Goal: Task Accomplishment & Management: Manage account settings

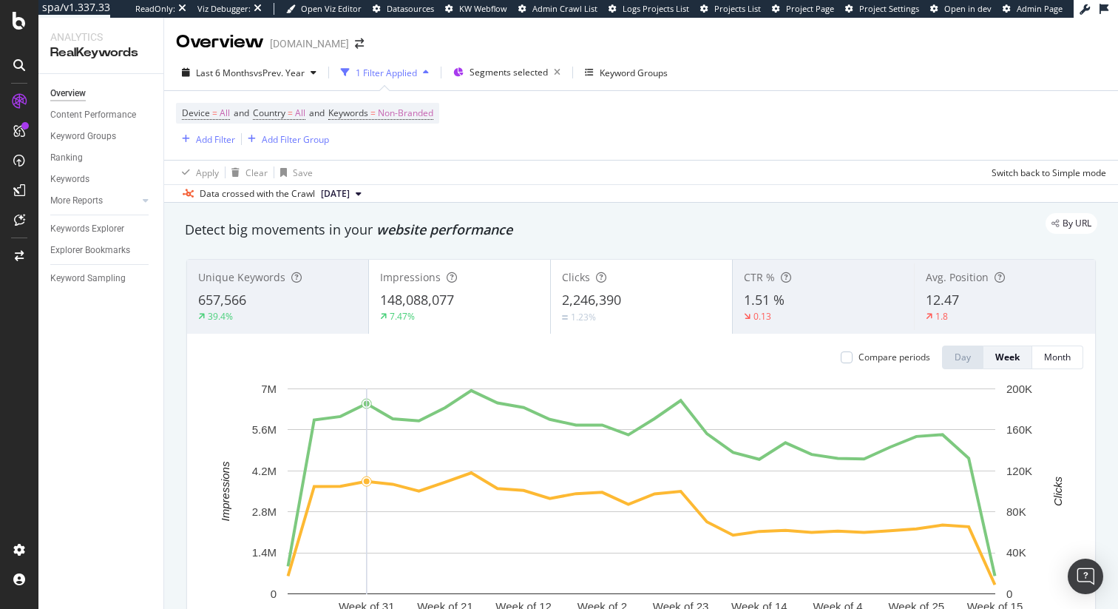
click at [625, 200] on div "Data crossed with the Crawl 2025 Sep. 10th" at bounding box center [641, 193] width 954 height 18
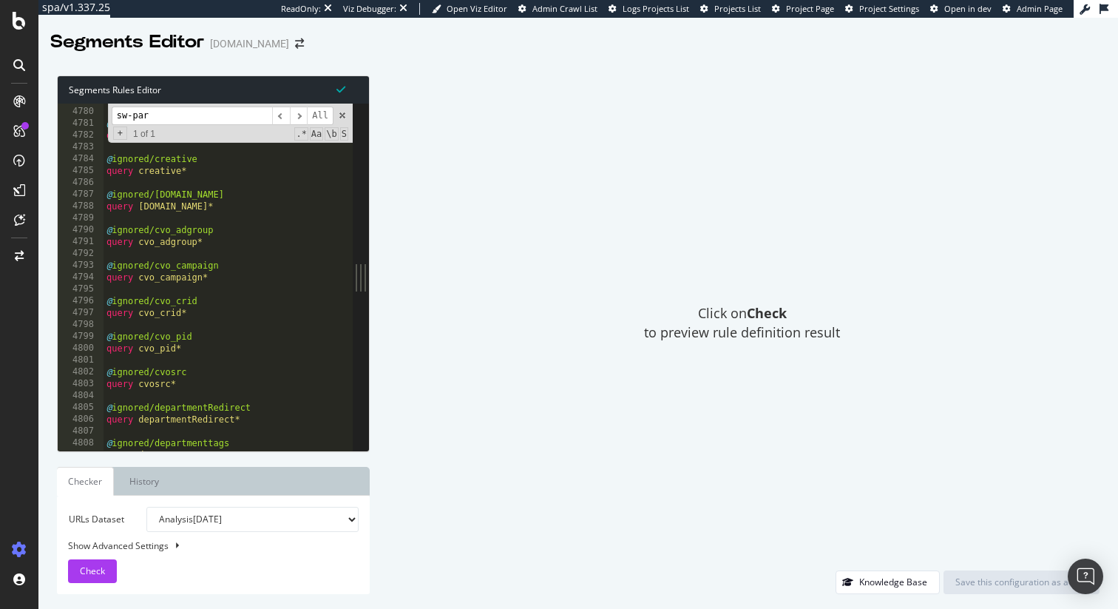
scroll to position [23070, 0]
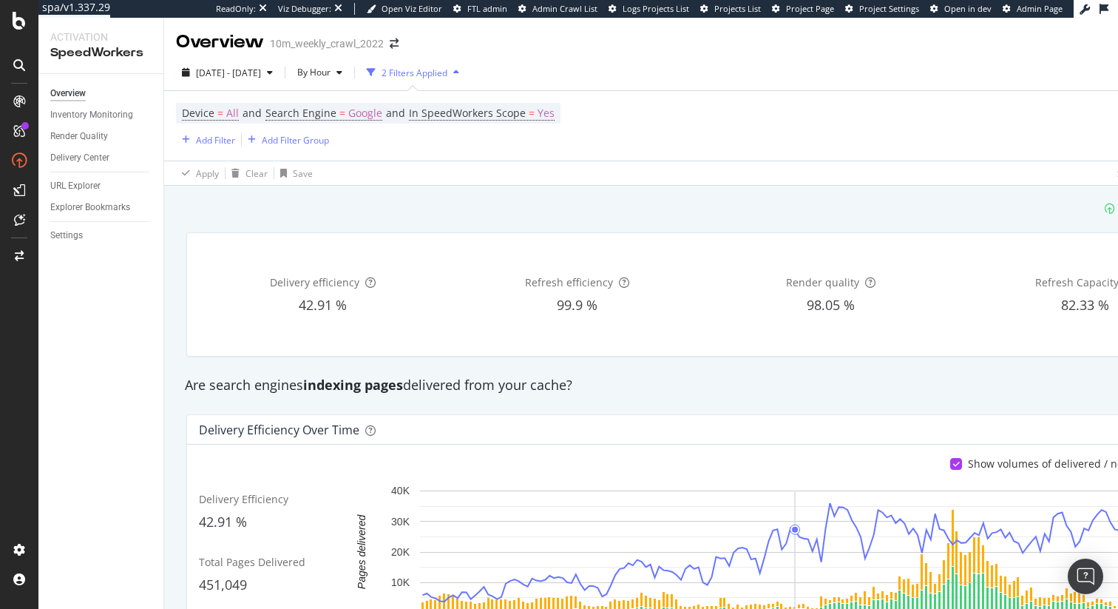
click at [636, 377] on div "Are search engines indexing pages delivered from your cache?" at bounding box center [704, 385] width 1053 height 19
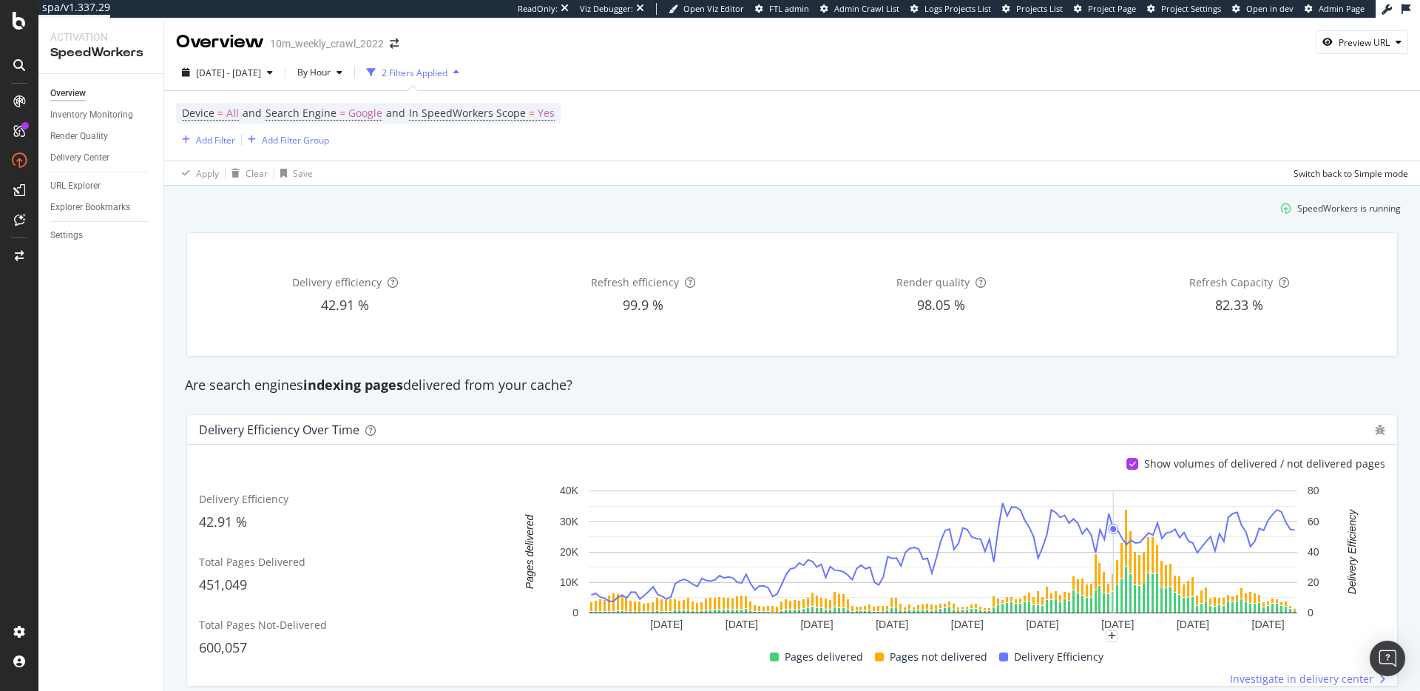
click at [722, 214] on div "SpeedWorkers is running" at bounding box center [792, 208] width 1229 height 24
drag, startPoint x: 434, startPoint y: 218, endPoint x: 367, endPoint y: 220, distance: 67.3
click at [434, 218] on div "SpeedWorkers is running" at bounding box center [792, 208] width 1229 height 24
click at [67, 235] on div "Settings" at bounding box center [66, 236] width 33 height 16
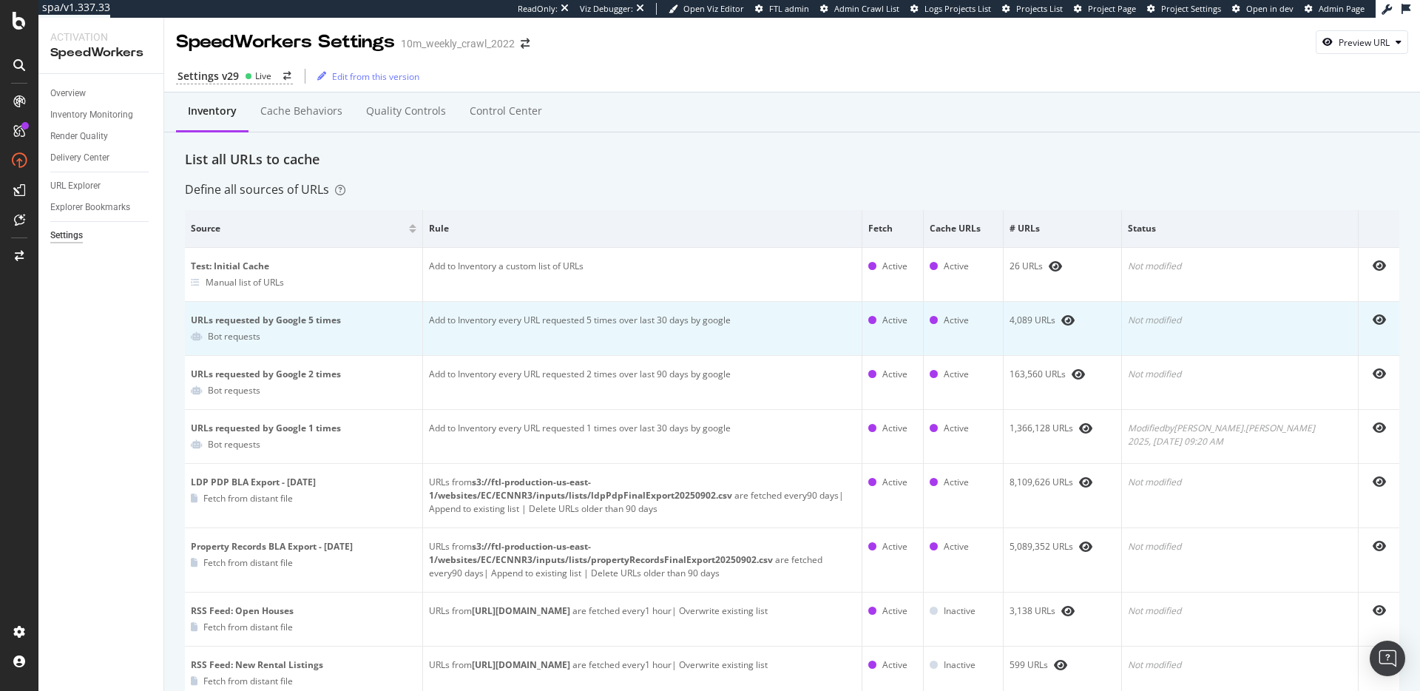
click at [604, 317] on td "Add to Inventory every URL requested 5 times over last 30 days by google" at bounding box center [642, 329] width 439 height 54
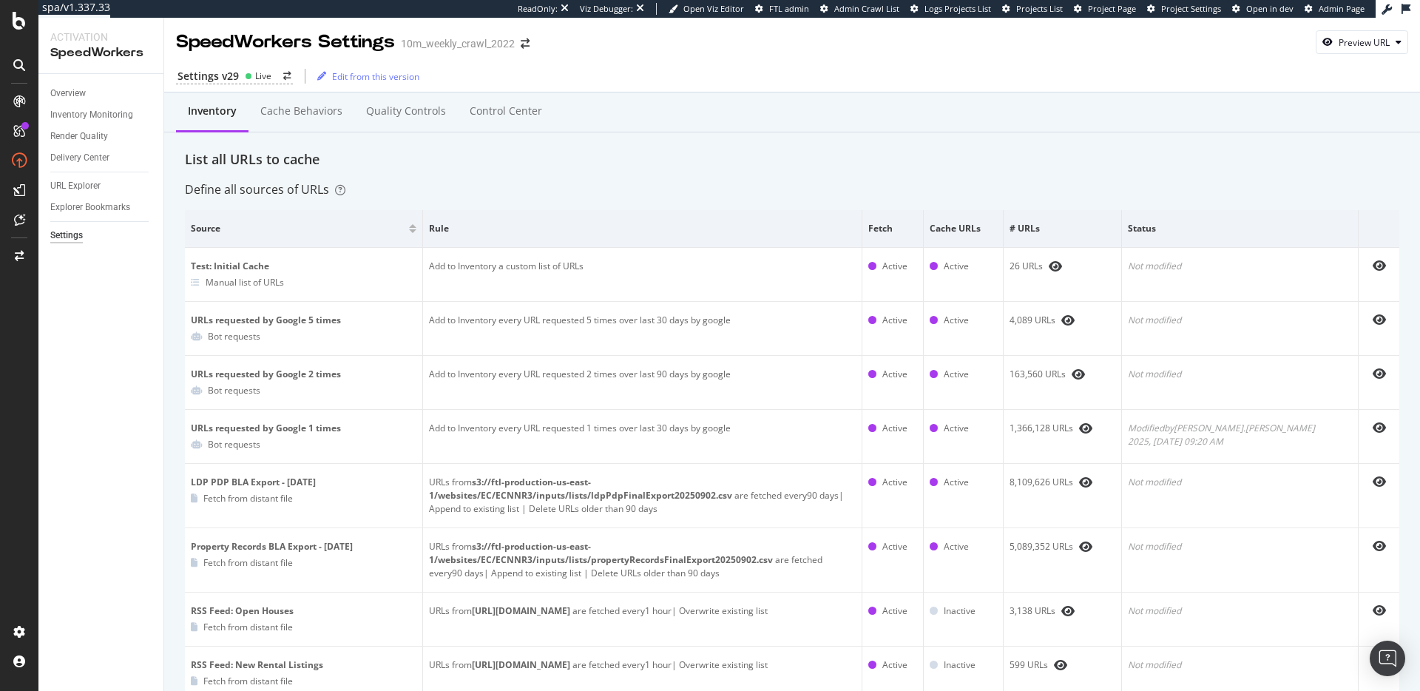
click at [591, 161] on div "List all URLs to cache" at bounding box center [792, 159] width 1215 height 19
click at [562, 161] on div "List all URLs to cache" at bounding box center [792, 159] width 1215 height 19
click at [325, 110] on div "Cache behaviors" at bounding box center [301, 111] width 82 height 15
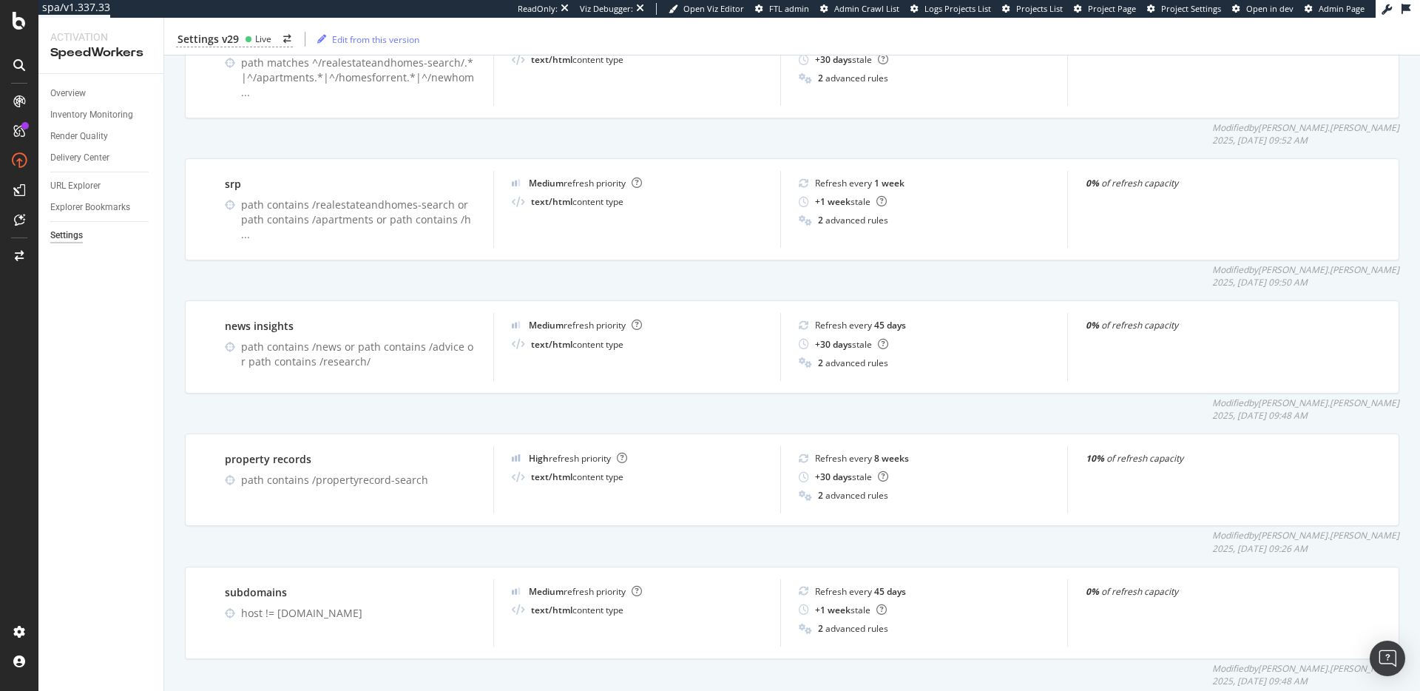
scroll to position [999, 0]
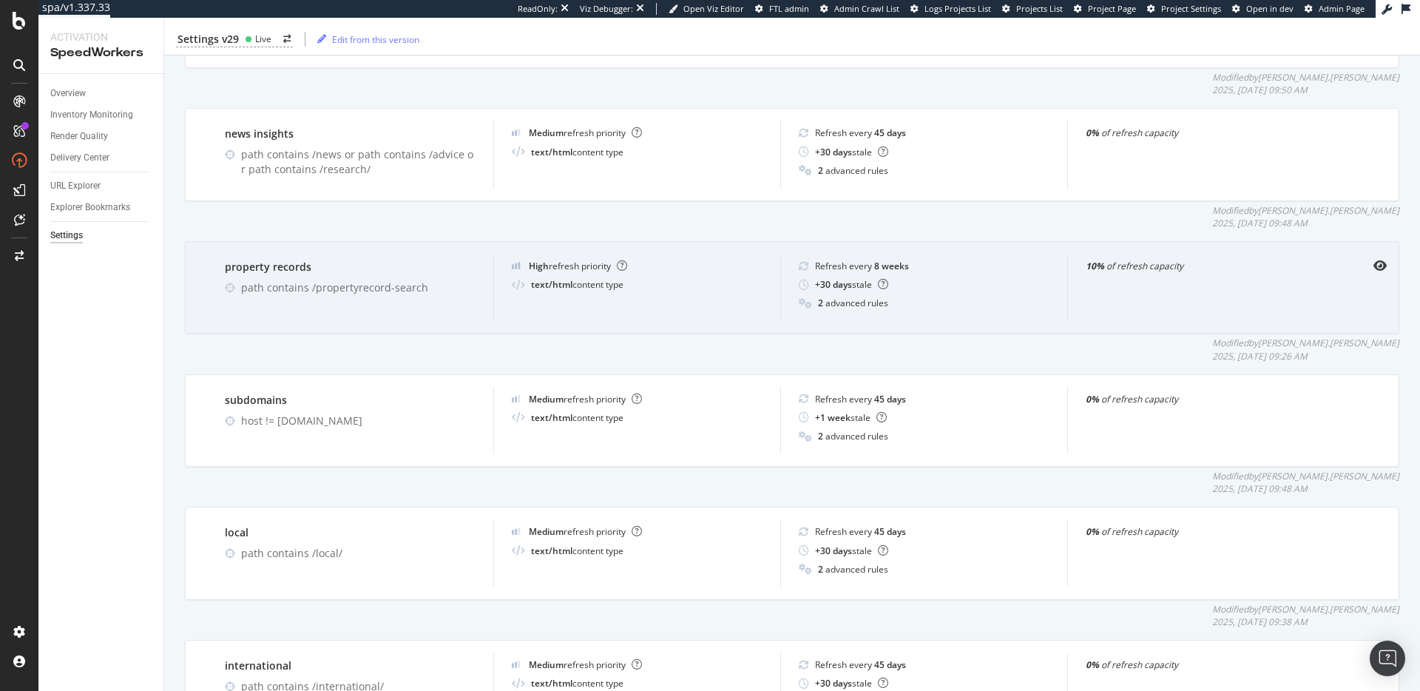
click at [848, 260] on div "Refresh every 8 weeks" at bounding box center [862, 266] width 94 height 13
drag, startPoint x: 848, startPoint y: 237, endPoint x: 874, endPoint y: 249, distance: 29.1
click at [848, 260] on div "Refresh every 8 weeks" at bounding box center [862, 266] width 94 height 13
click at [871, 302] on div "property records path contains /propertyrecord-search High refresh priority tex…" at bounding box center [792, 287] width 1215 height 92
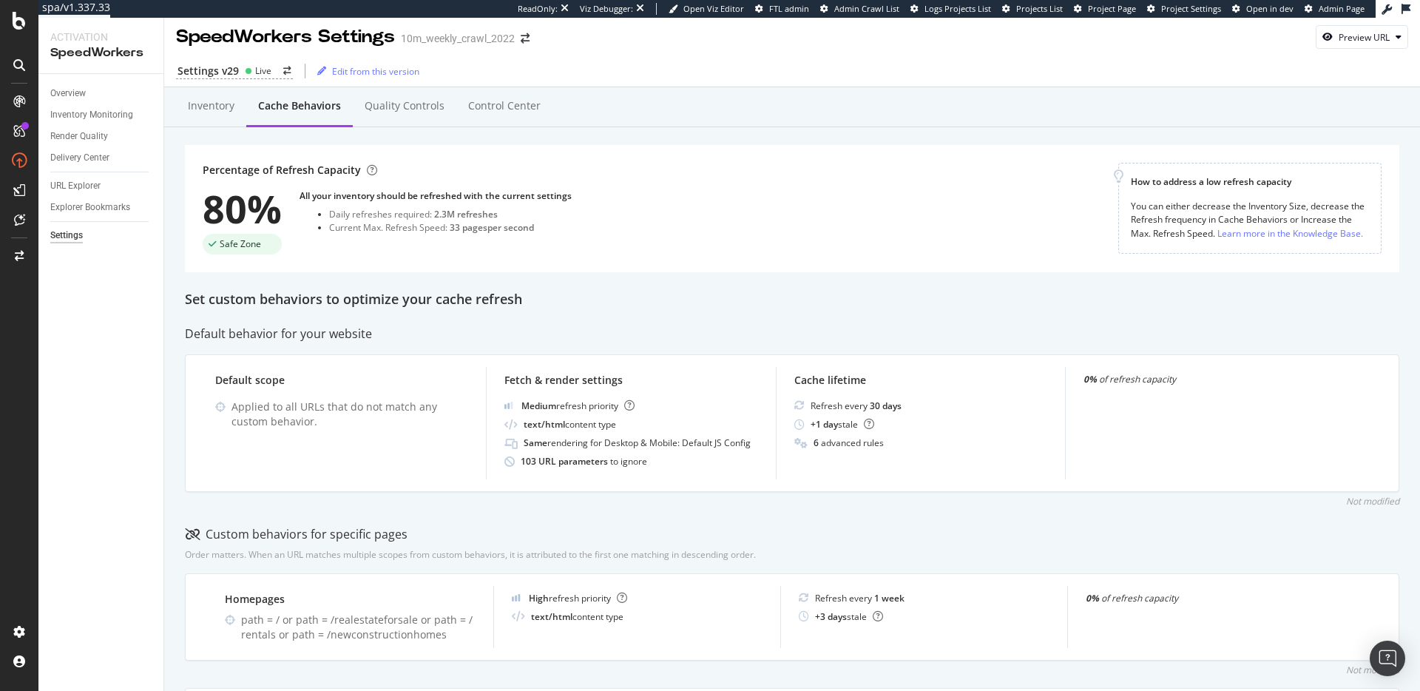
scroll to position [0, 0]
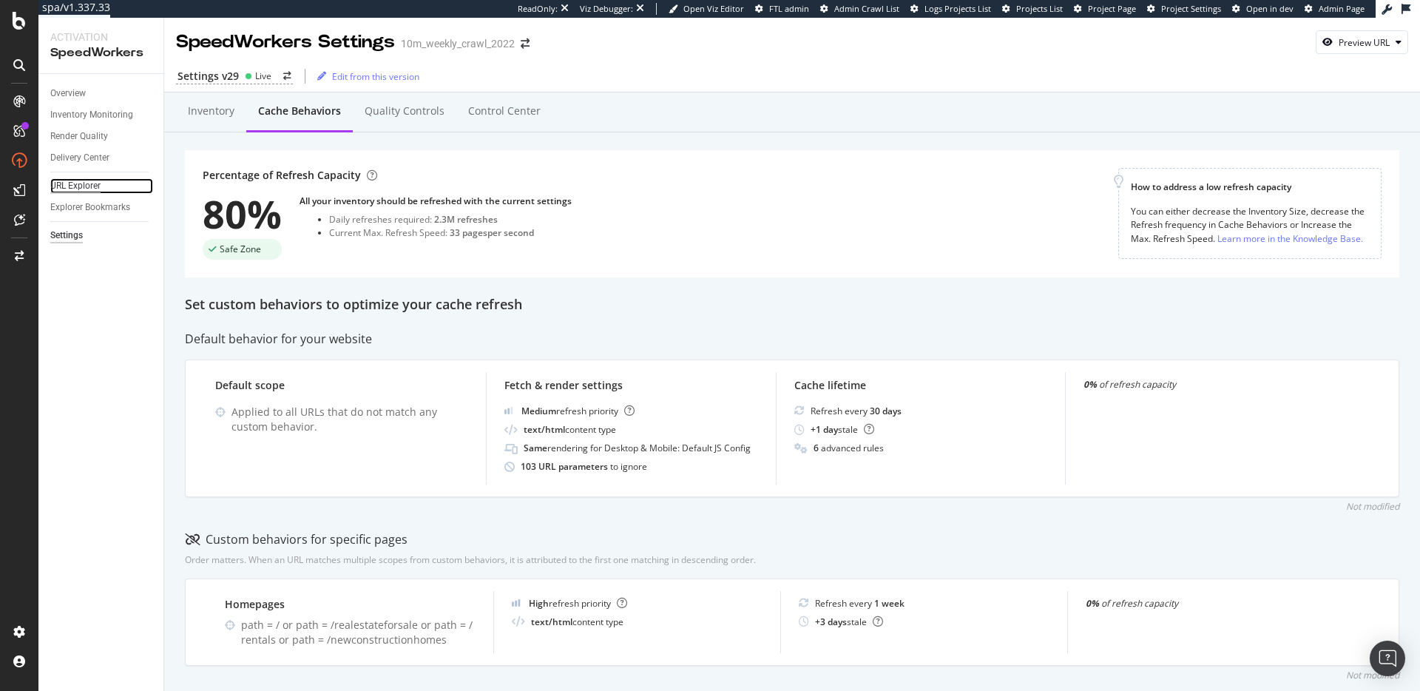
click at [82, 184] on div "URL Explorer" at bounding box center [75, 186] width 50 height 16
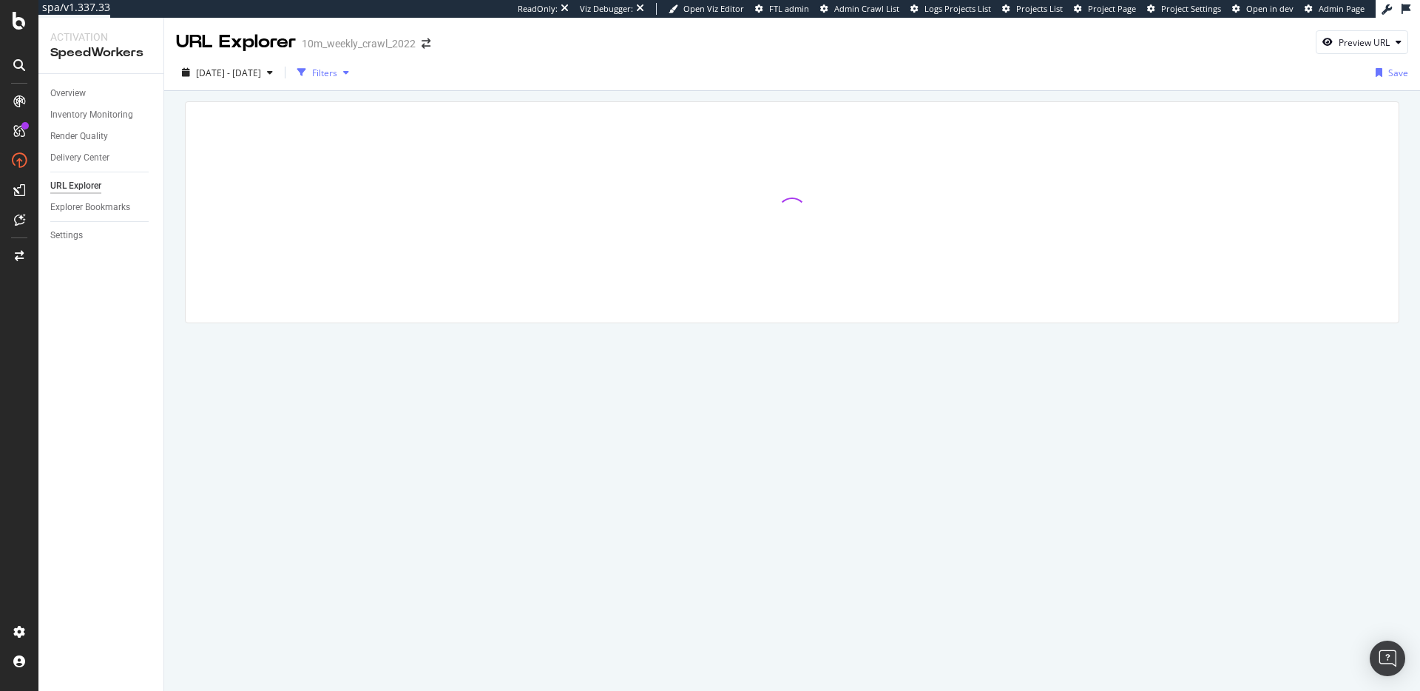
click at [337, 76] on div "Filters" at bounding box center [324, 73] width 25 height 13
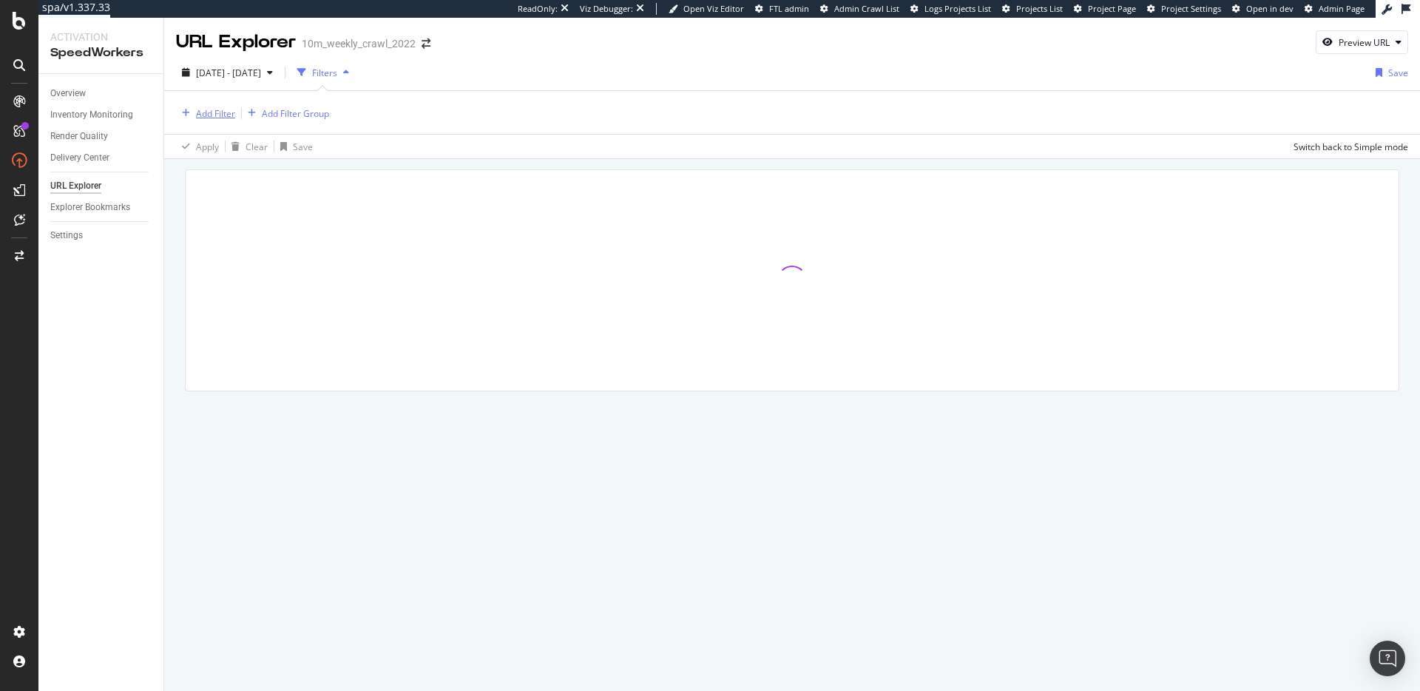
click at [216, 112] on div "Add Filter" at bounding box center [215, 113] width 39 height 13
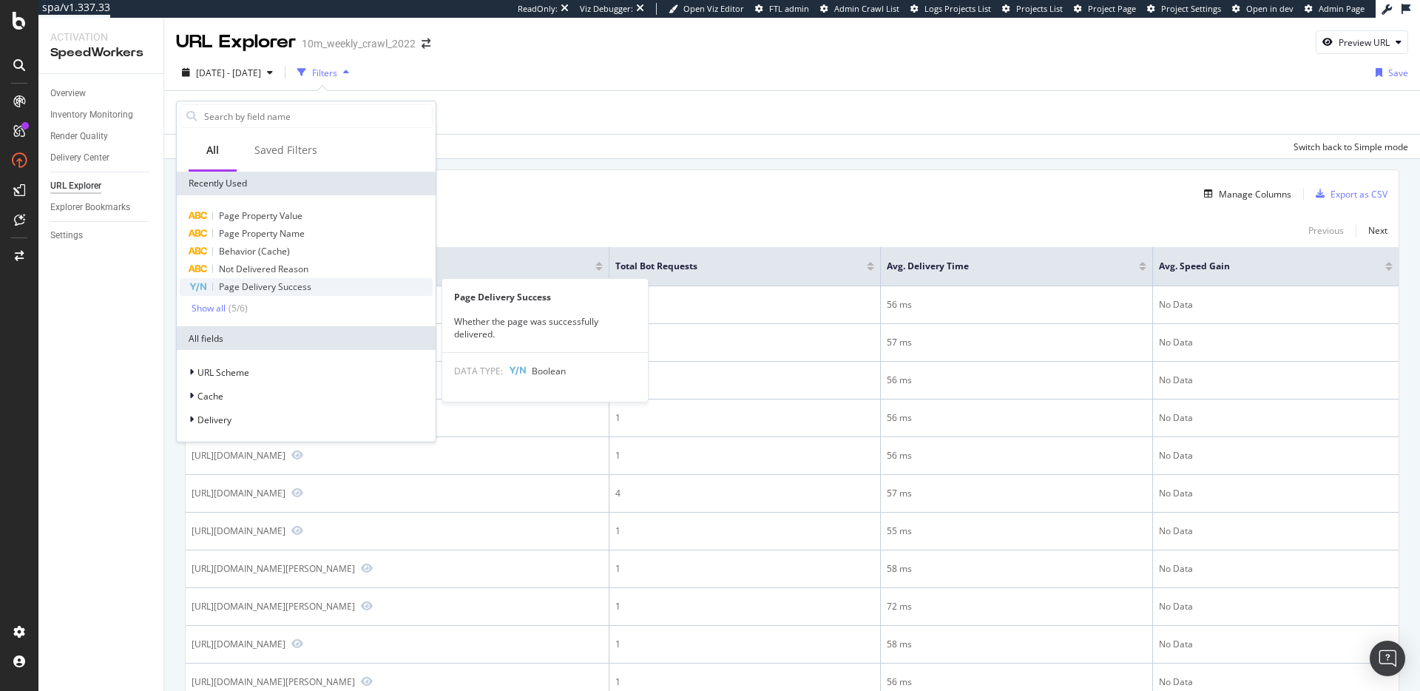
click at [320, 284] on div "Page Delivery Success" at bounding box center [306, 287] width 253 height 18
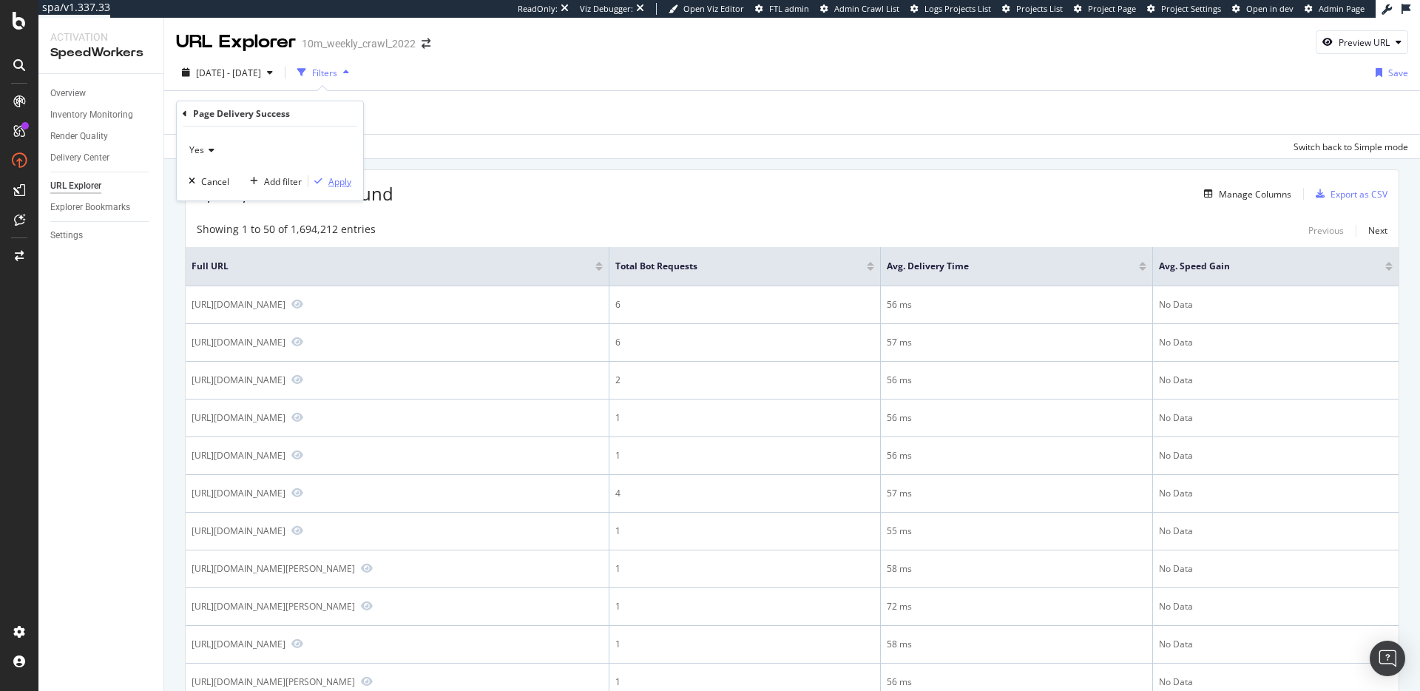
click at [332, 181] on div "Apply" at bounding box center [339, 181] width 23 height 13
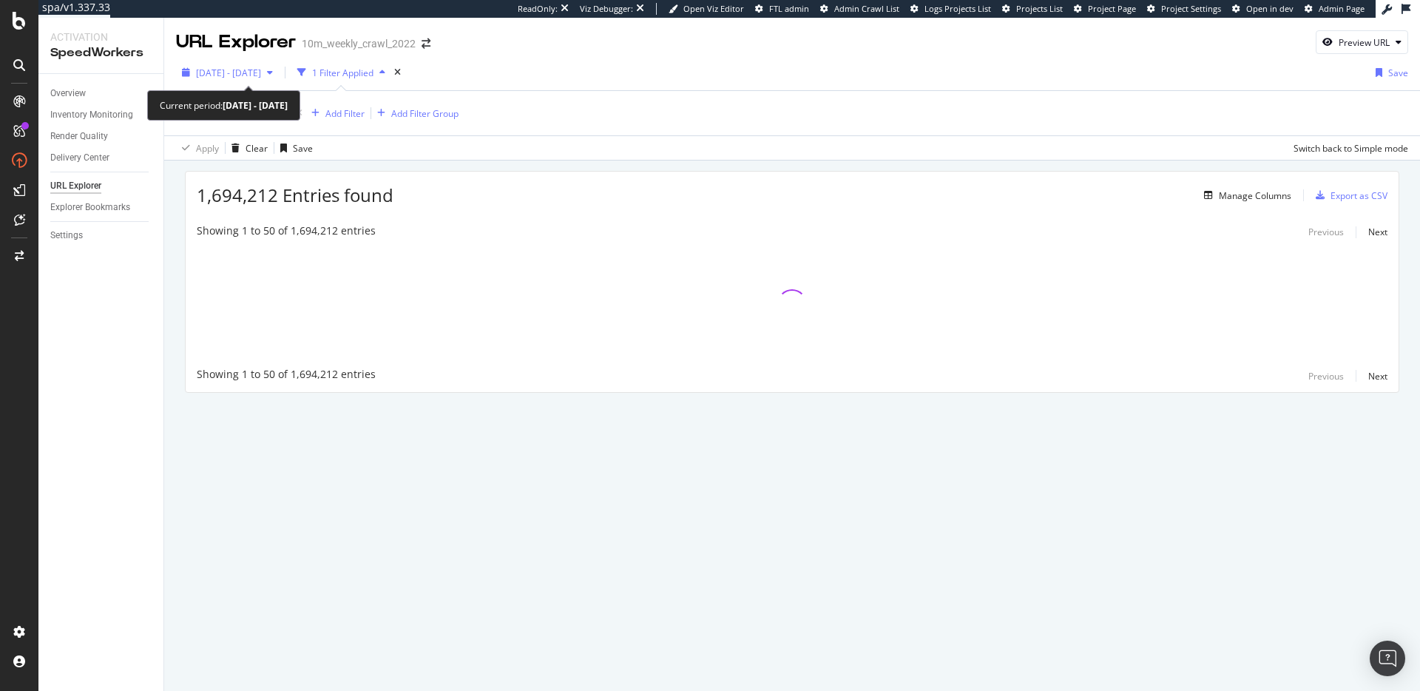
click at [261, 74] on span "2025 Sep. 10th - Sep. 16th" at bounding box center [228, 73] width 65 height 13
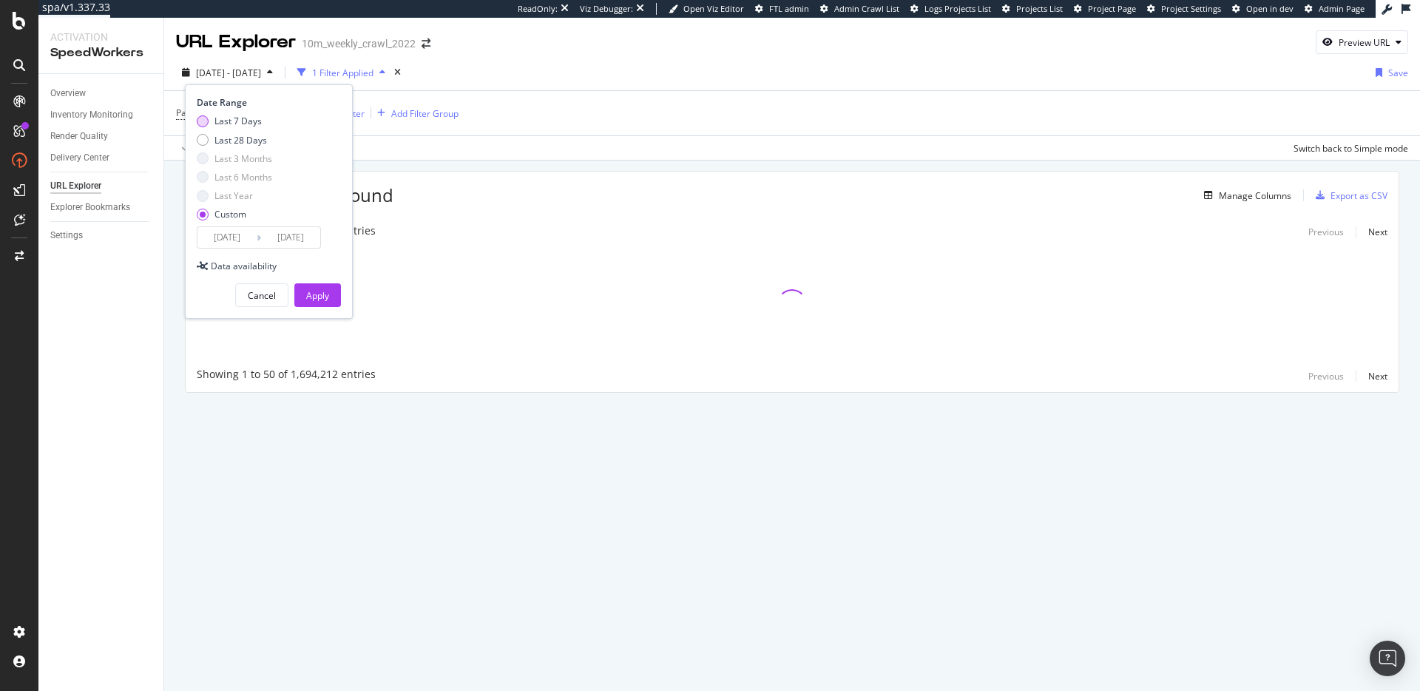
click at [243, 118] on div "Last 7 Days" at bounding box center [238, 121] width 47 height 13
type input "2025/09/12"
type input "2025/09/18"
click at [328, 292] on div "Apply" at bounding box center [317, 295] width 23 height 13
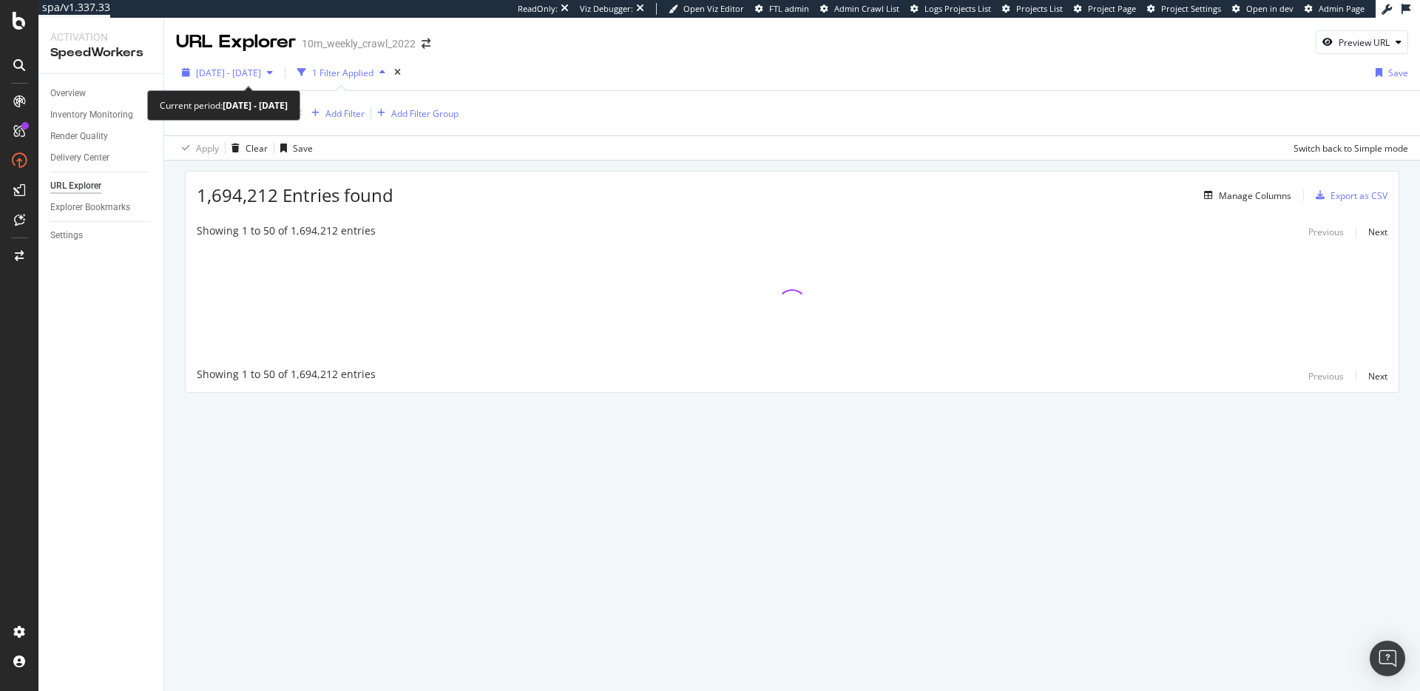
click at [261, 72] on span "2025 Sep. 12th - Sep. 18th" at bounding box center [228, 73] width 65 height 13
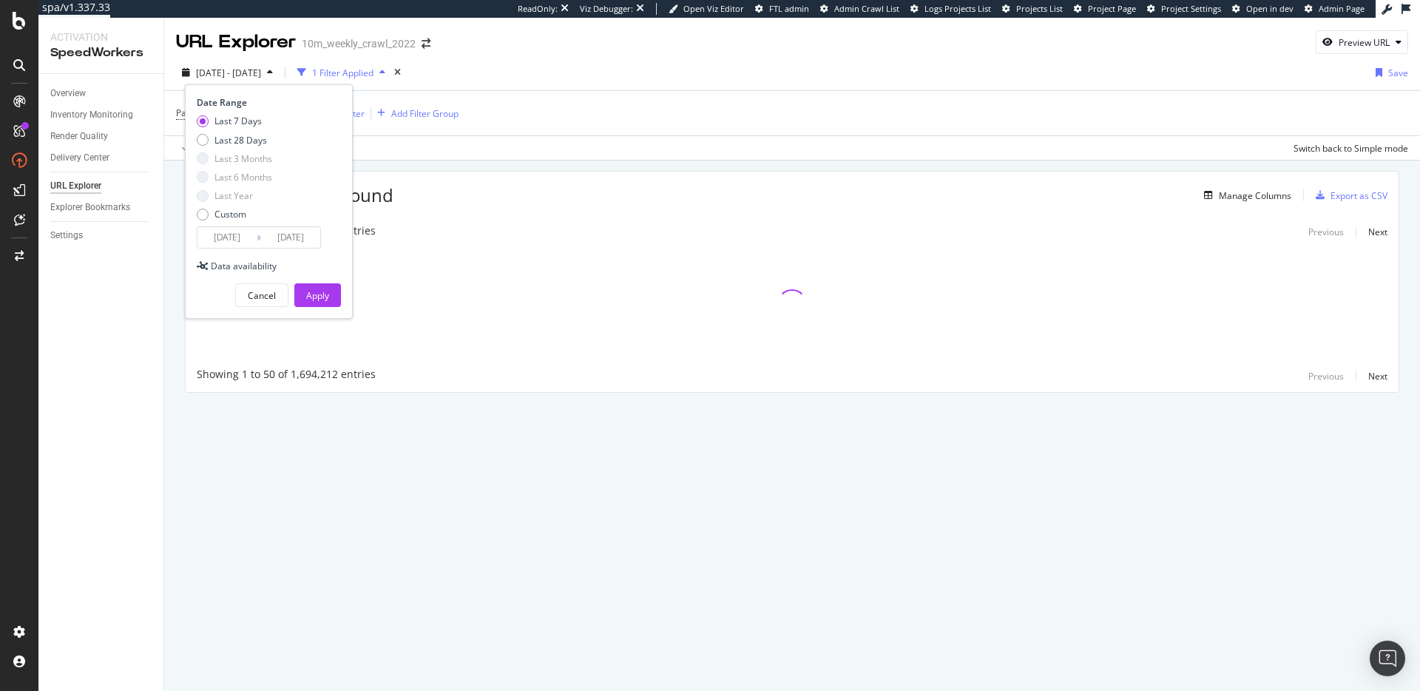
click at [294, 238] on input "2025/09/18" at bounding box center [290, 237] width 59 height 21
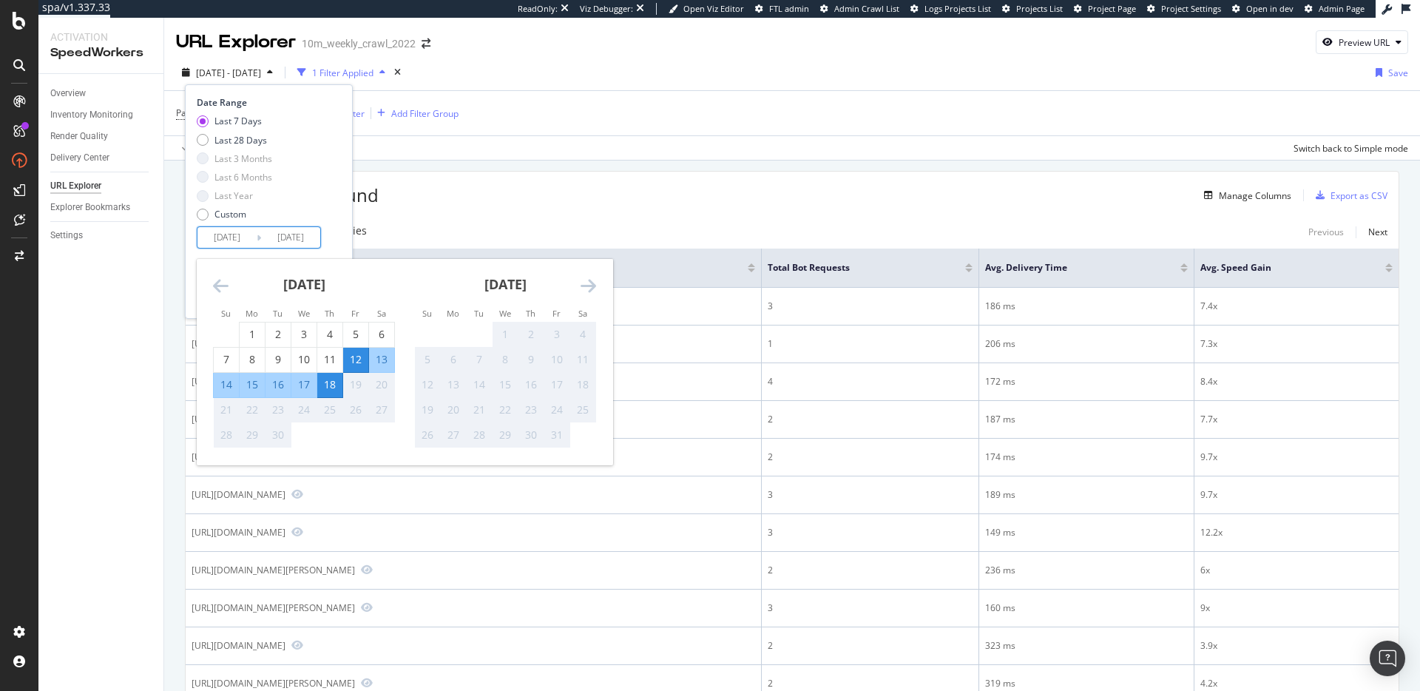
click at [332, 388] on div "18" at bounding box center [329, 384] width 25 height 15
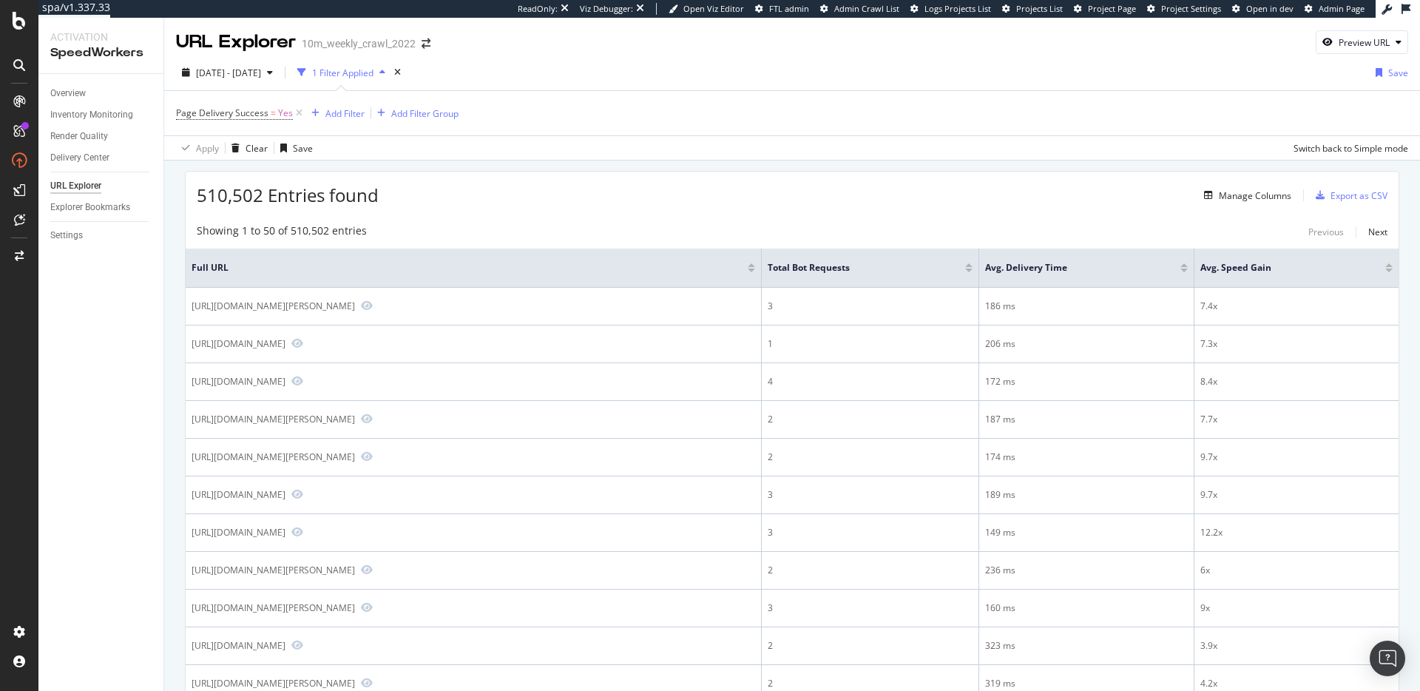
click at [332, 388] on div "https://www.realtor.com/propertyrecord-search/08330/Cedar-Ct" at bounding box center [474, 381] width 564 height 13
click at [508, 192] on div "510,502 Entries found Manage Columns Export as CSV" at bounding box center [792, 190] width 1213 height 36
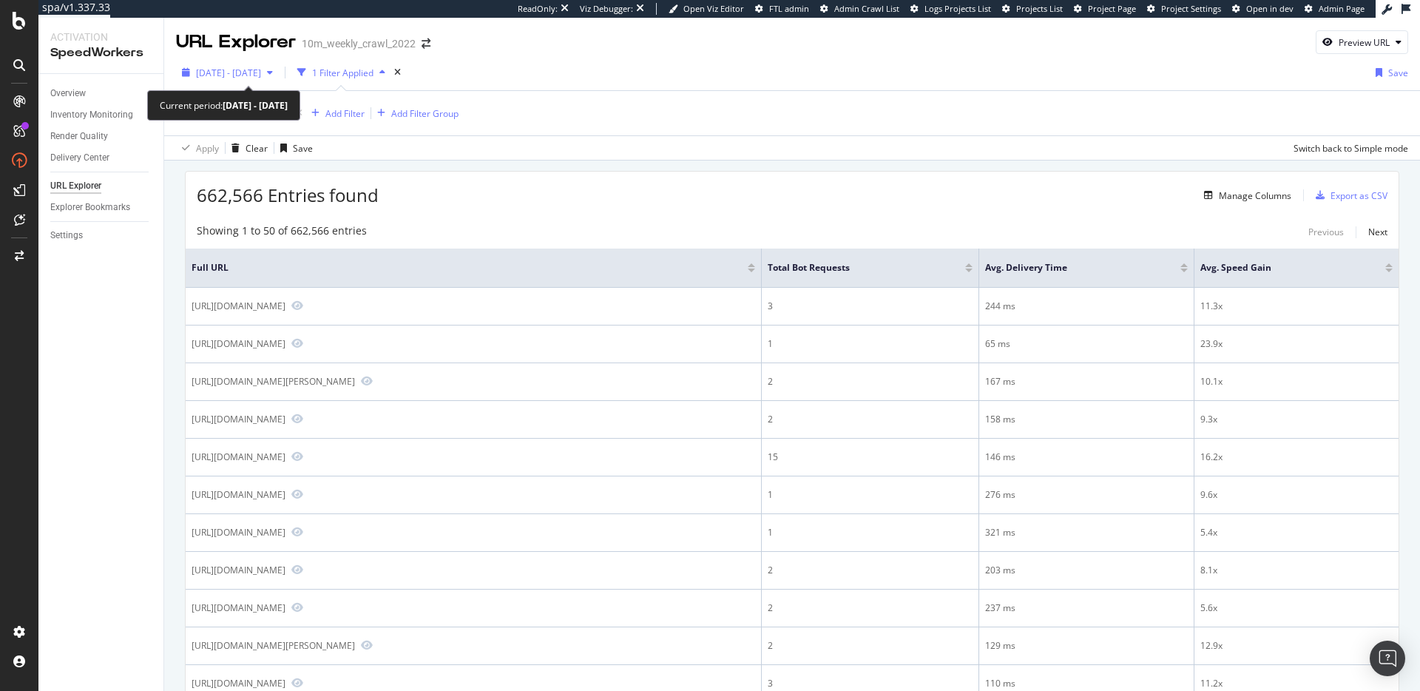
click at [261, 72] on span "2025 Sep. 12th - Sep. 18th" at bounding box center [228, 73] width 65 height 13
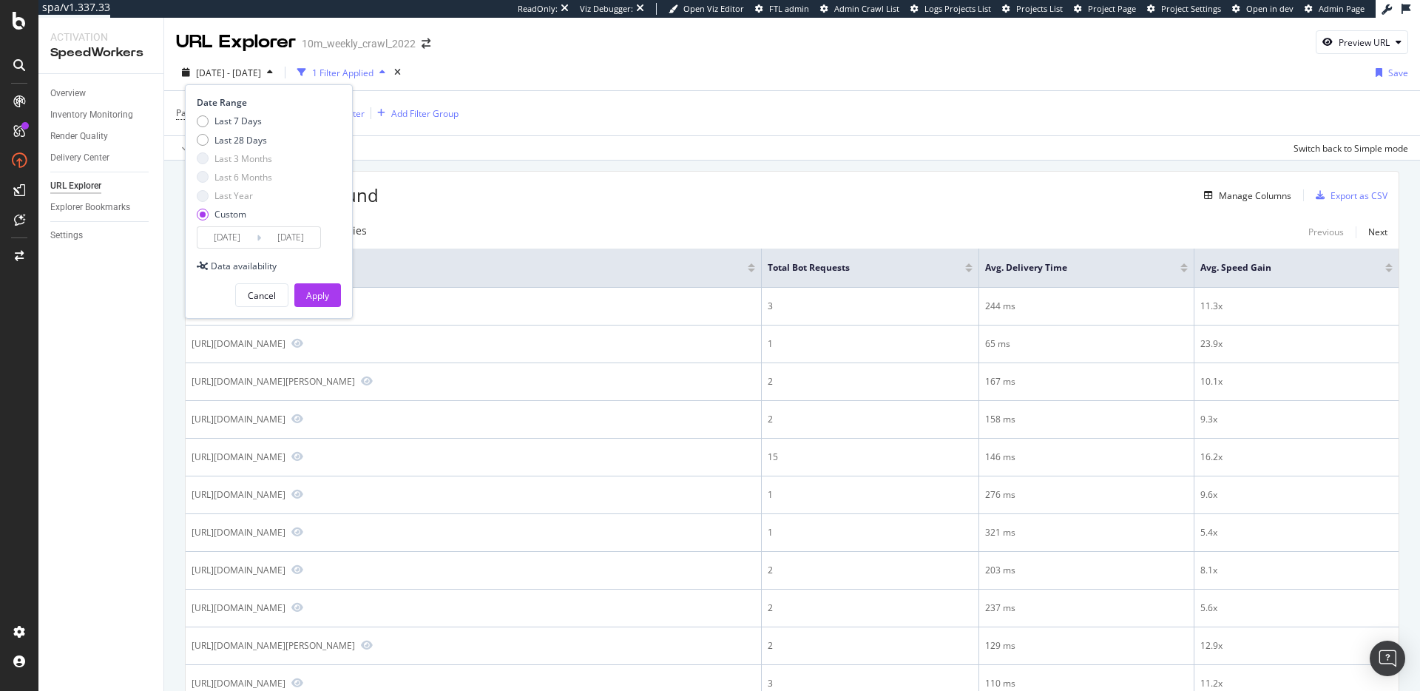
click at [246, 235] on input "2025/09/12" at bounding box center [227, 237] width 59 height 21
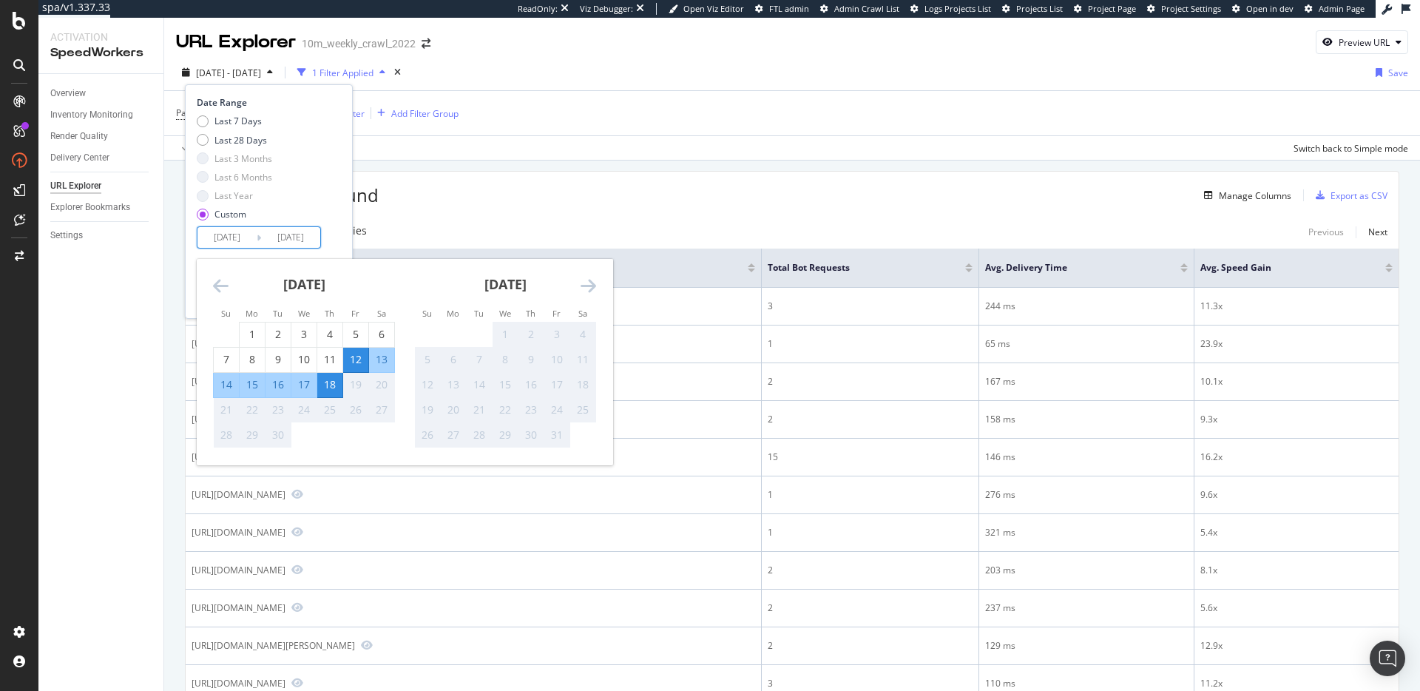
click at [335, 386] on div "18" at bounding box center [329, 384] width 25 height 15
type input "2025/09/18"
click at [331, 217] on div "Last 7 Days Last 28 Days Last 3 Months Last 6 Months Last Year Custom" at bounding box center [267, 171] width 141 height 112
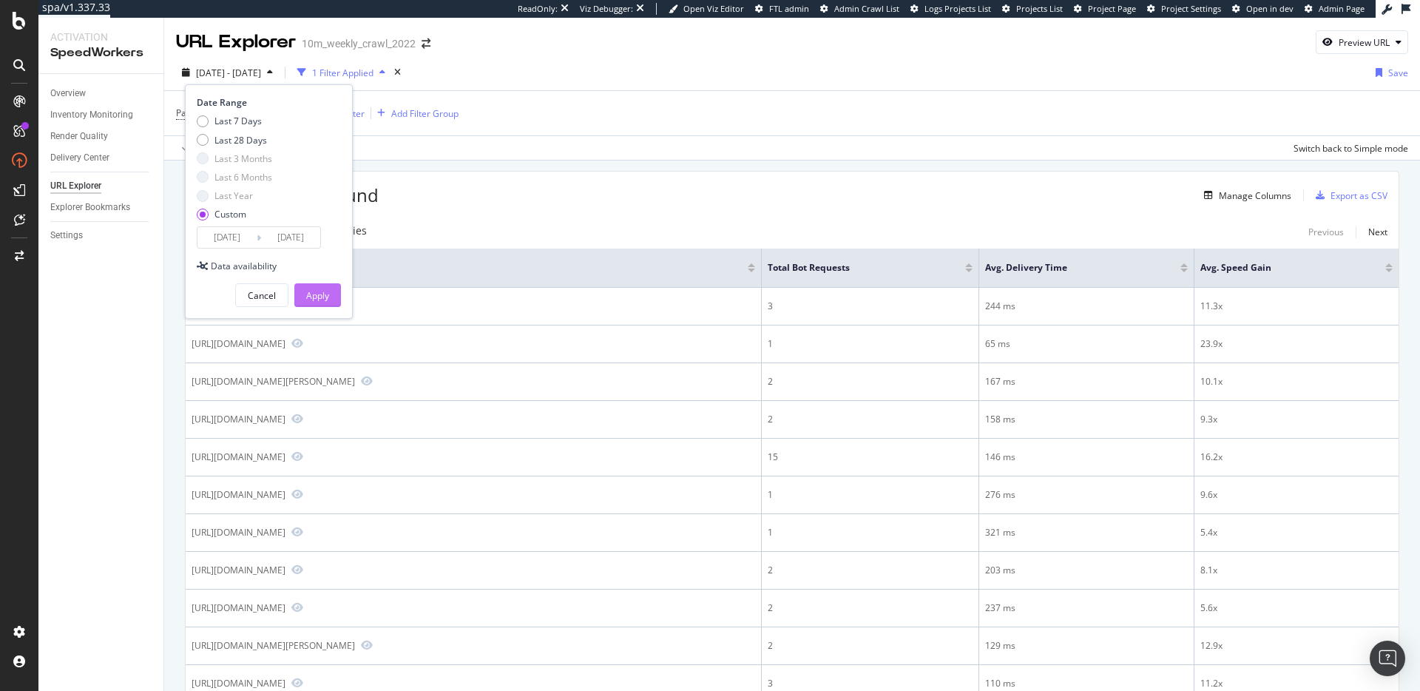
click at [329, 291] on button "Apply" at bounding box center [317, 295] width 47 height 24
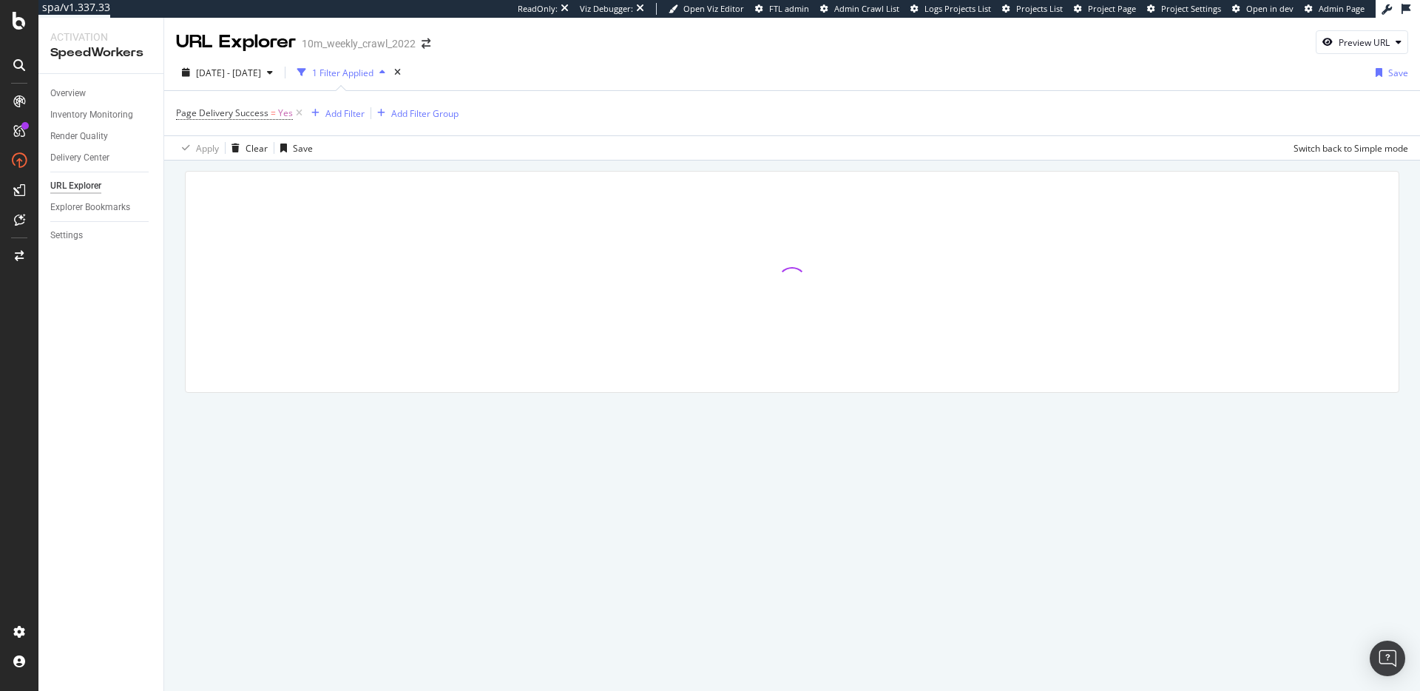
click at [518, 175] on div at bounding box center [792, 282] width 1213 height 220
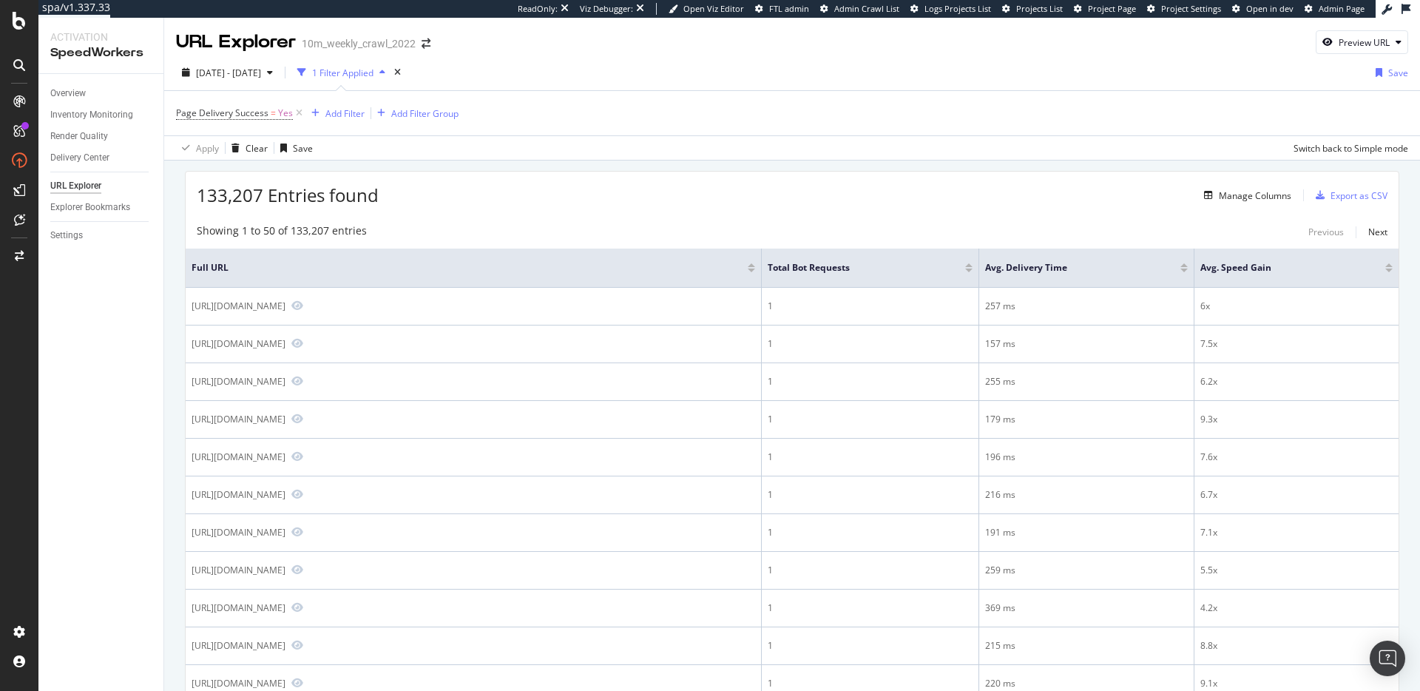
click at [499, 186] on div "133,207 Entries found Manage Columns Export as CSV" at bounding box center [792, 190] width 1213 height 36
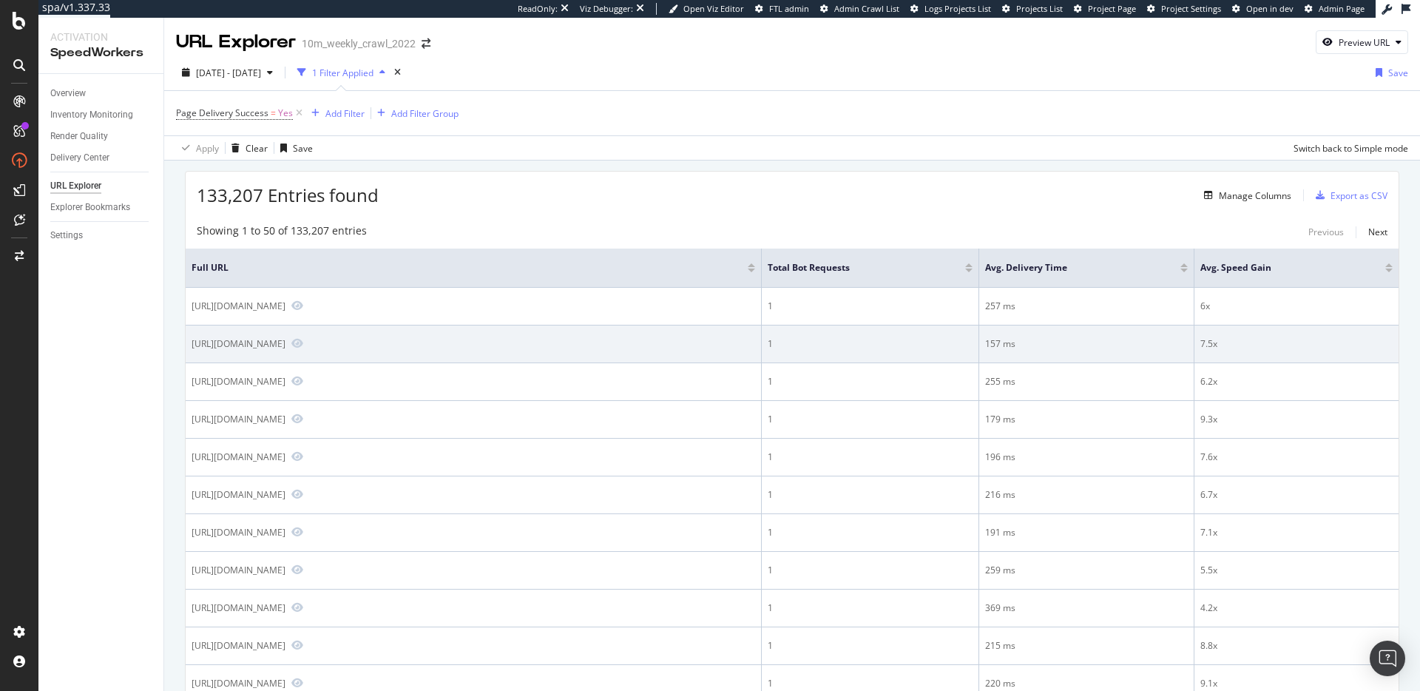
click at [286, 345] on div "https://www.realtor.com/propertyrecord-search/39466/Church-St" at bounding box center [239, 343] width 94 height 13
copy div "https://www.realtor.com/propertyrecord-search/39466/Church-St"
click at [286, 342] on div "https://www.realtor.com/propertyrecord-search/39466/Church-St" at bounding box center [239, 343] width 94 height 13
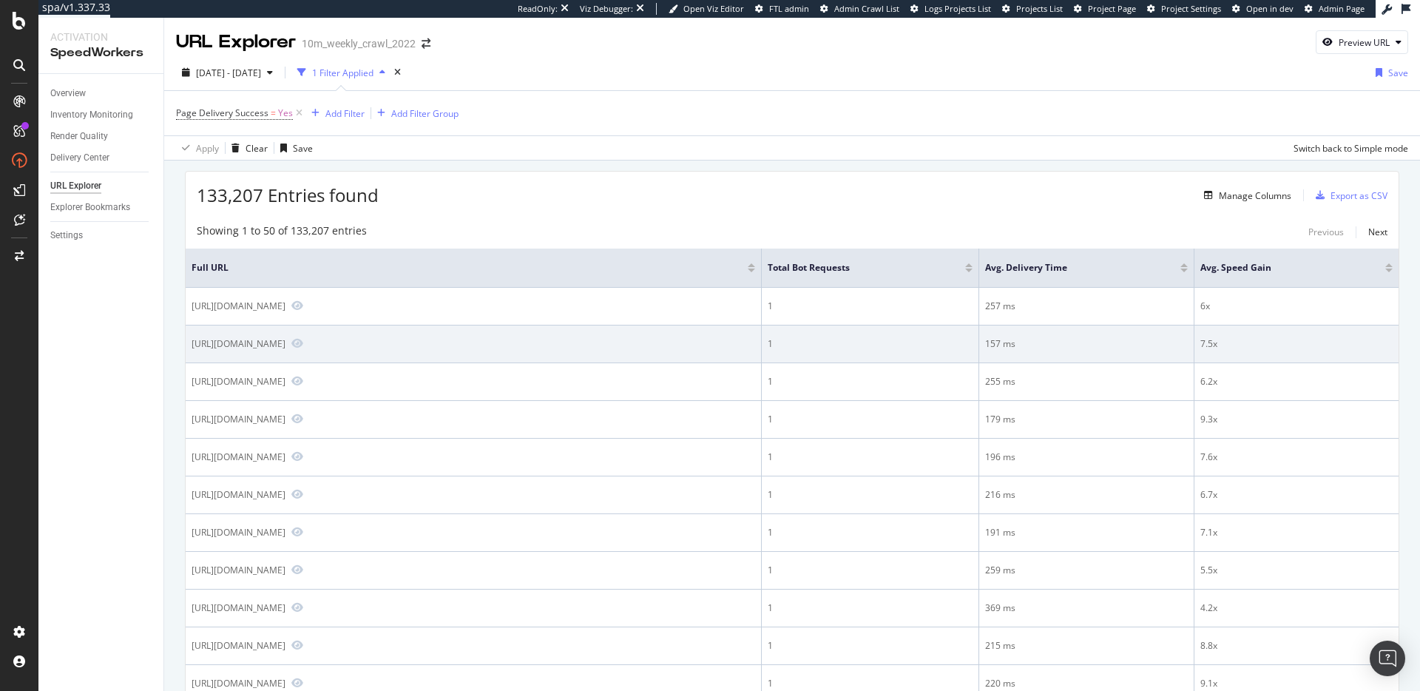
click at [286, 342] on div "https://www.realtor.com/propertyrecord-search/39466/Church-St" at bounding box center [239, 343] width 94 height 13
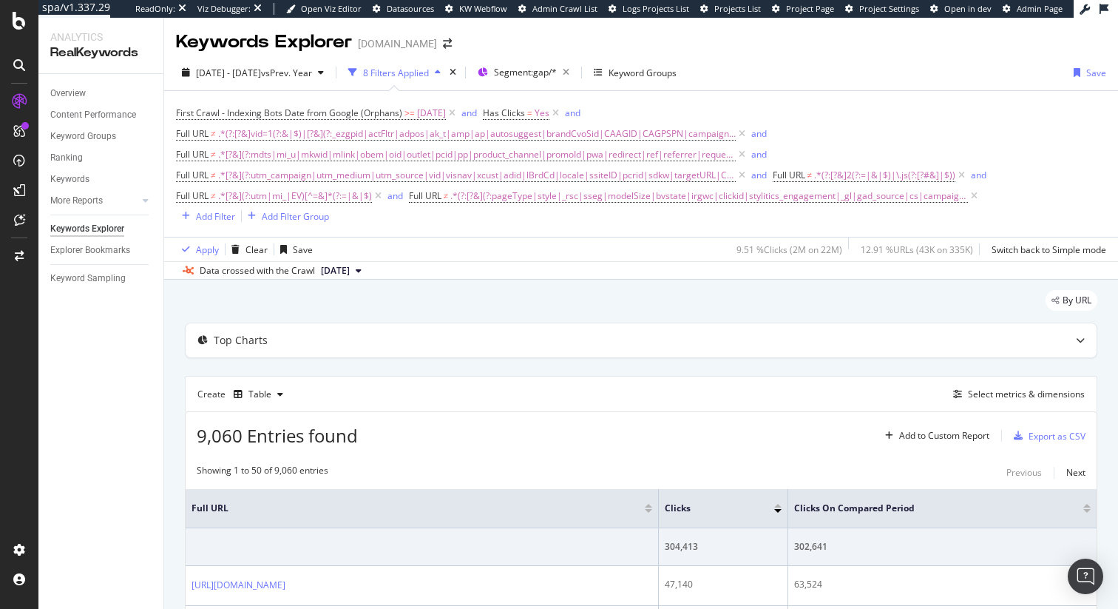
scroll to position [21, 0]
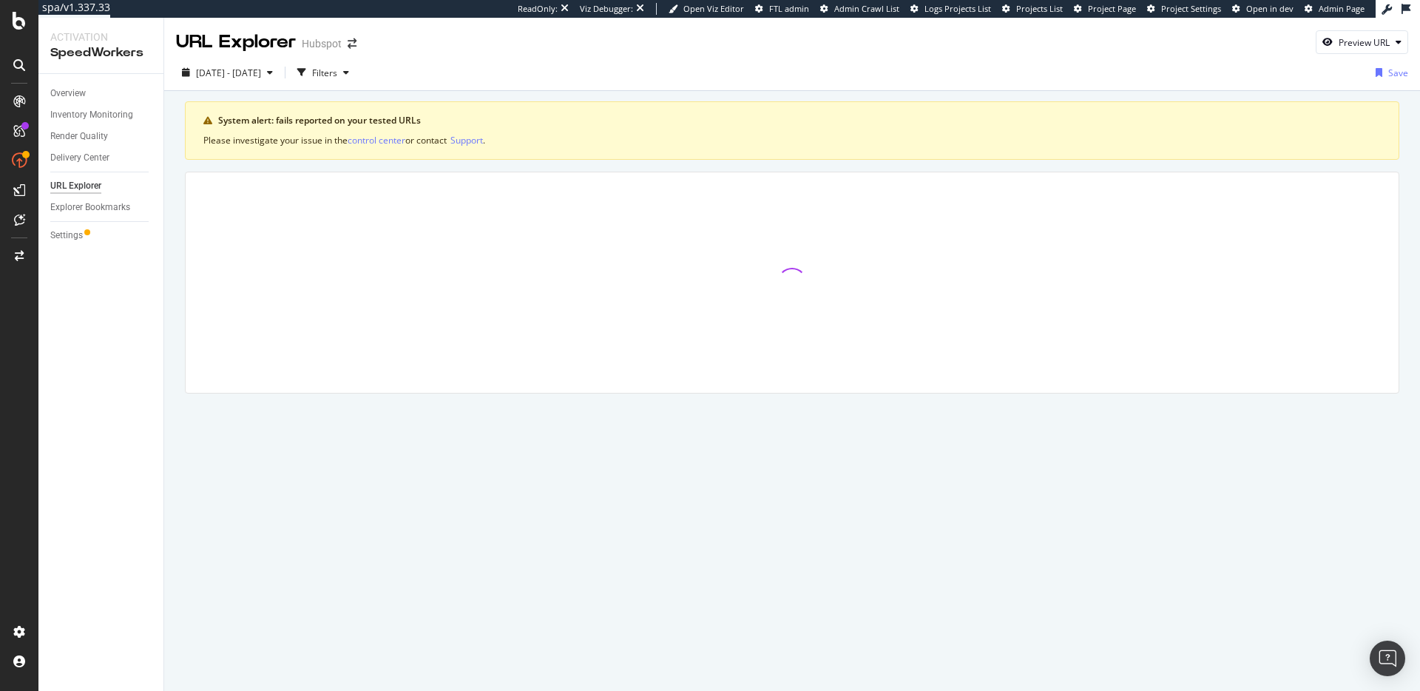
click at [326, 118] on div "System alert: fails reported on your tested URLs" at bounding box center [799, 120] width 1163 height 13
click at [578, 95] on div "System alert: fails reported on your tested URLs Please investigate your issue …" at bounding box center [792, 268] width 1256 height 354
